Goal: Task Accomplishment & Management: Manage account settings

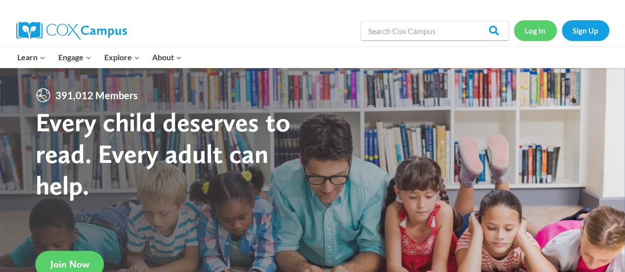
click at [529, 36] on link "Log In" at bounding box center [535, 30] width 43 height 20
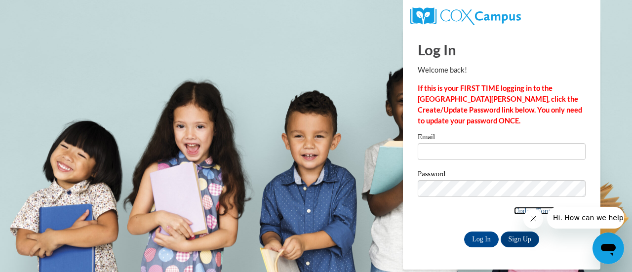
click at [514, 210] on link "Update/Forgot Password" at bounding box center [550, 211] width 72 height 8
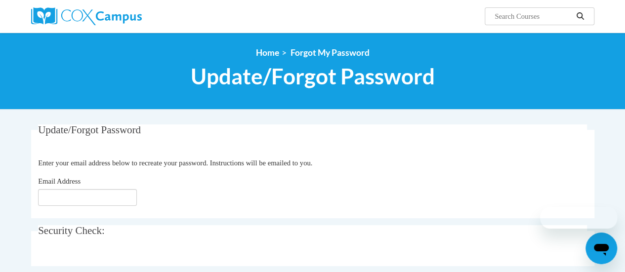
scroll to position [99, 0]
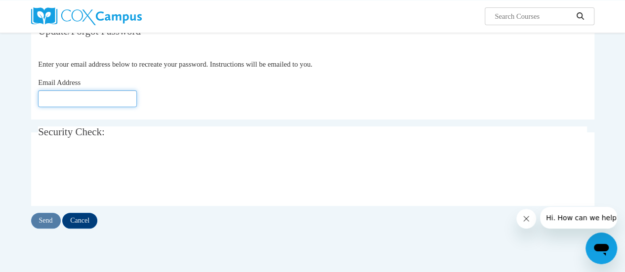
click at [67, 95] on input "Email Address" at bounding box center [87, 98] width 99 height 17
type input "[EMAIL_ADDRESS][DOMAIN_NAME]"
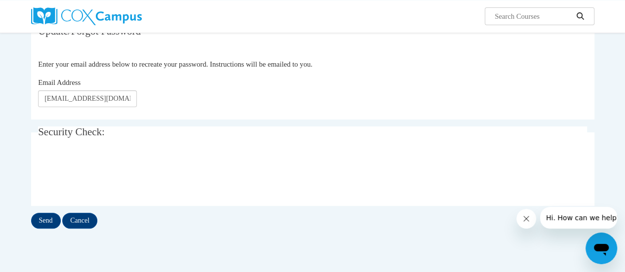
scroll to position [148, 0]
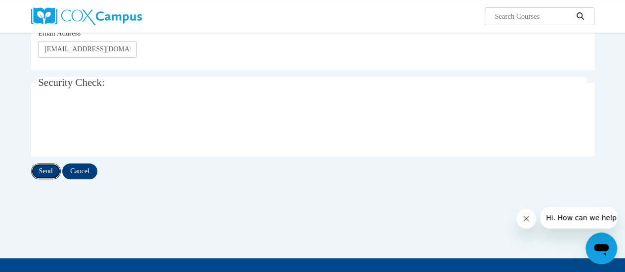
click at [47, 170] on input "Send" at bounding box center [46, 171] width 30 height 16
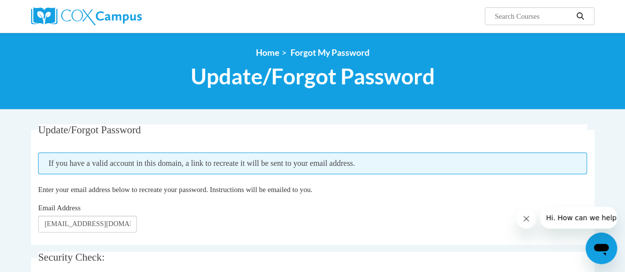
scroll to position [166, 0]
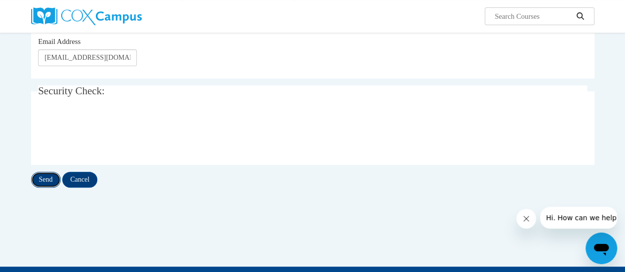
click at [45, 174] on input "Send" at bounding box center [46, 180] width 30 height 16
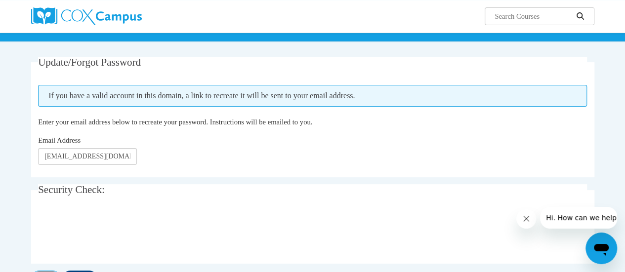
scroll to position [18, 0]
